Goal: Check status: Check status

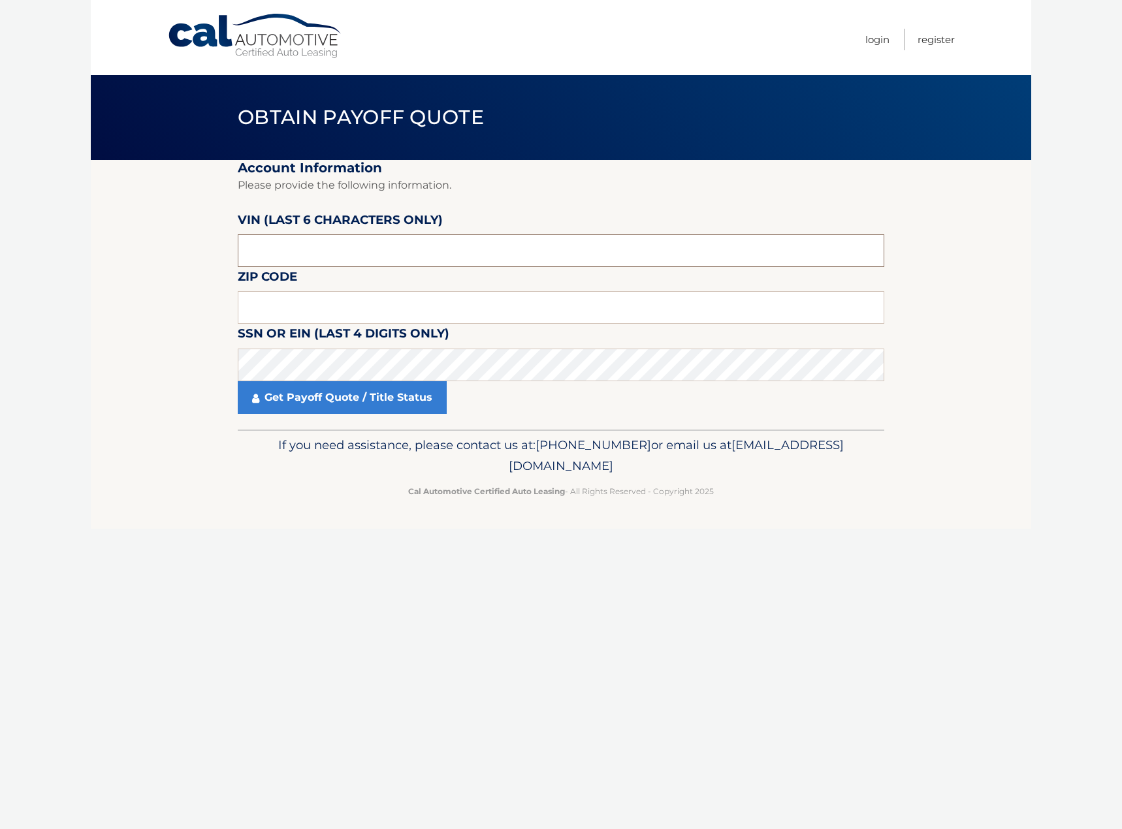
click at [353, 255] on input "text" at bounding box center [561, 250] width 646 height 33
type input "725839"
type input "11590"
click at [332, 413] on link "Get Payoff Quote / Title Status" at bounding box center [342, 397] width 209 height 33
click at [327, 399] on link "Get Payoff Quote / Title Status" at bounding box center [342, 397] width 209 height 33
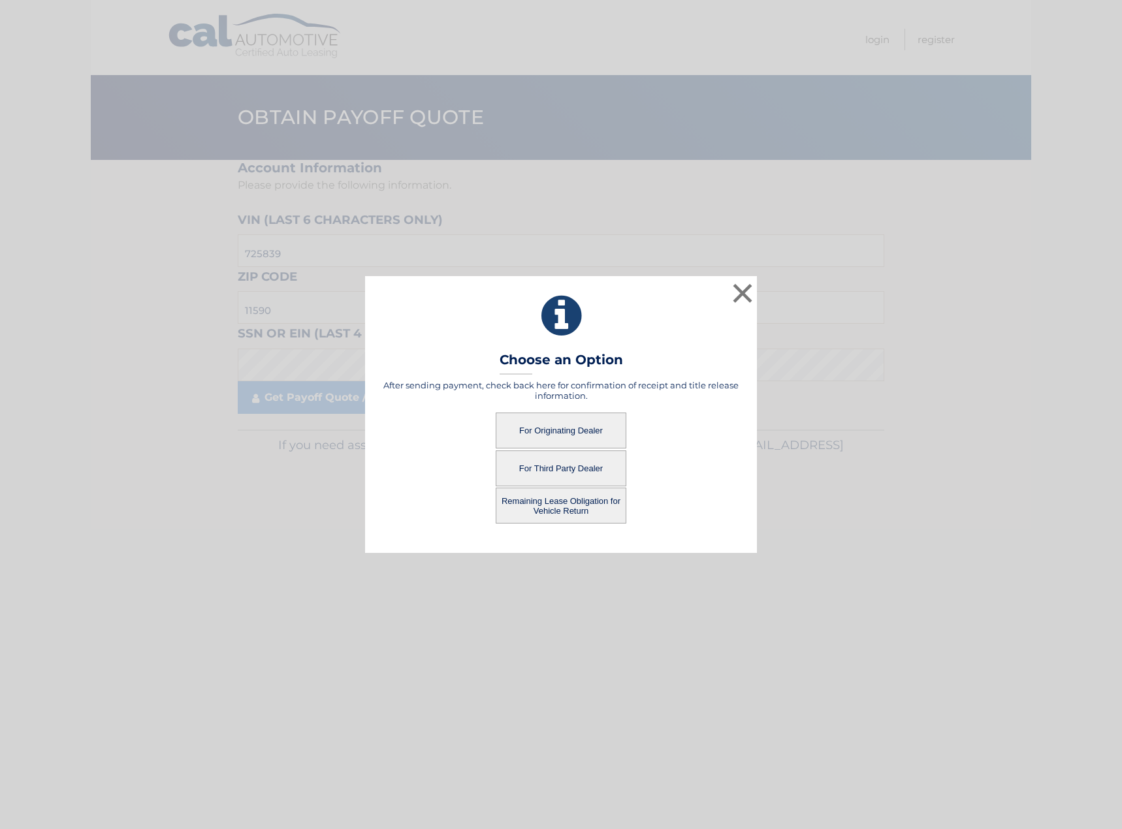
click at [558, 429] on button "For Originating Dealer" at bounding box center [561, 431] width 131 height 36
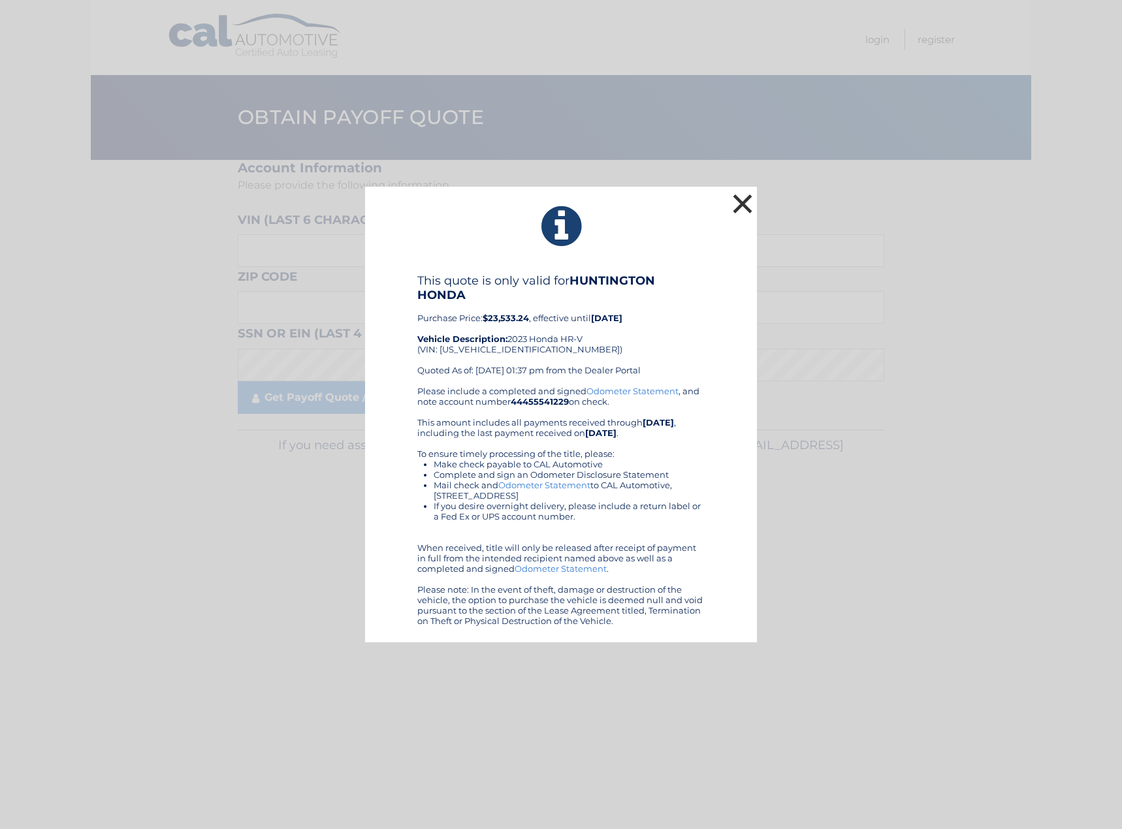
click at [740, 209] on button "×" at bounding box center [742, 204] width 26 height 26
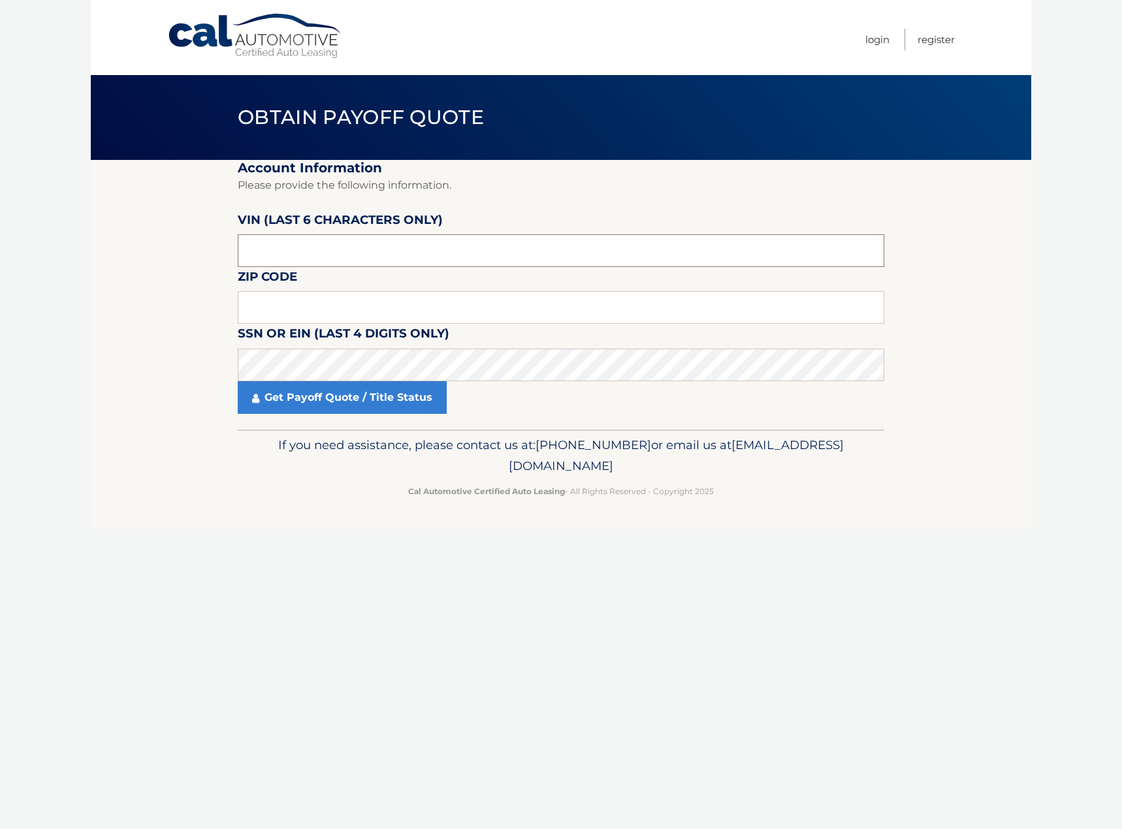
click at [353, 257] on input "text" at bounding box center [561, 250] width 646 height 33
type input "725839"
type input "11590"
click at [281, 396] on link "Get Payoff Quote / Title Status" at bounding box center [342, 397] width 209 height 33
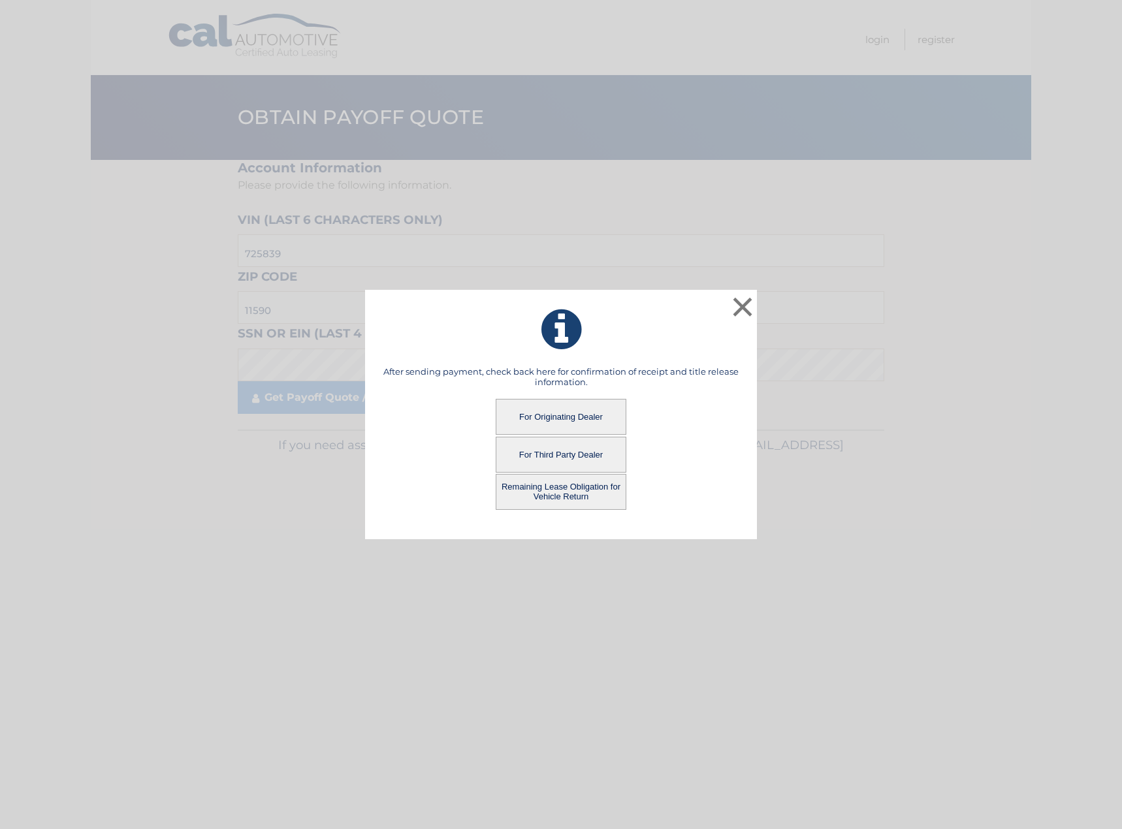
click at [559, 490] on button "Remaining Lease Obligation for Vehicle Return" at bounding box center [561, 492] width 131 height 36
click at [574, 491] on button "Remaining Lease Obligation for Vehicle Return" at bounding box center [561, 492] width 131 height 36
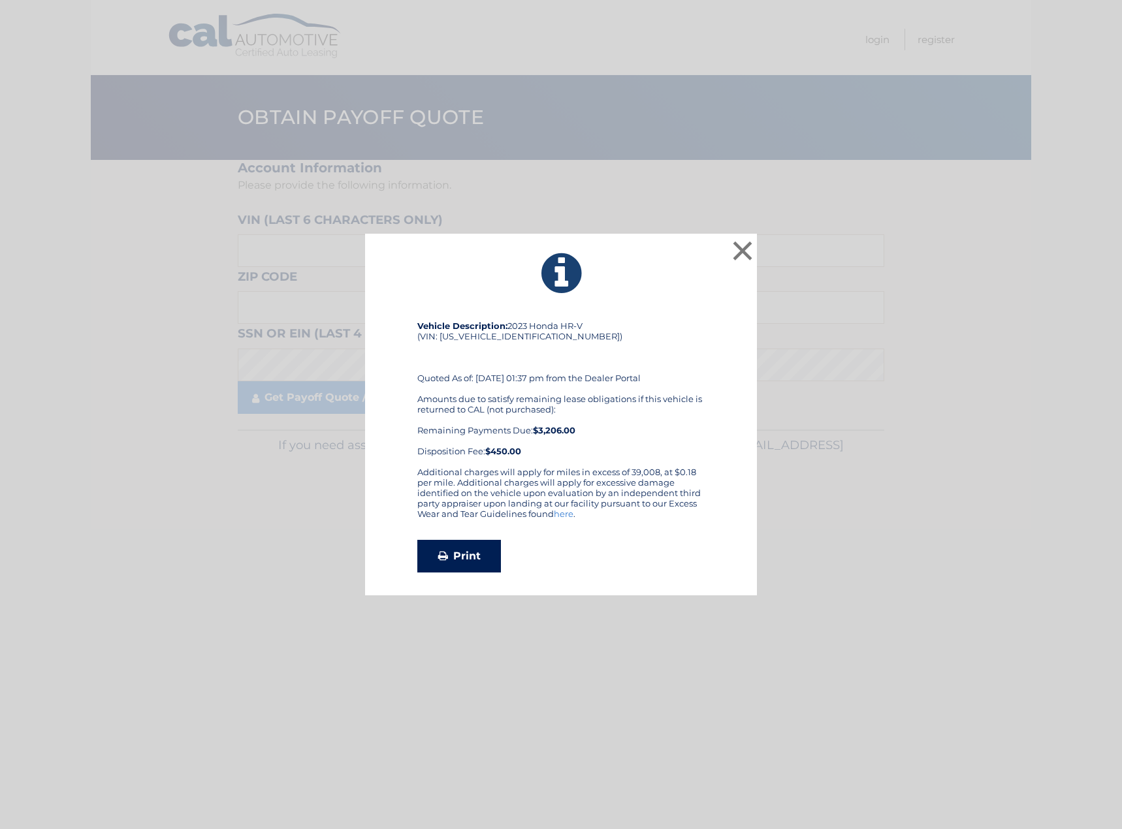
click at [459, 559] on link "Print" at bounding box center [459, 556] width 84 height 33
click at [745, 244] on button "×" at bounding box center [742, 251] width 26 height 26
